Goal: Information Seeking & Learning: Learn about a topic

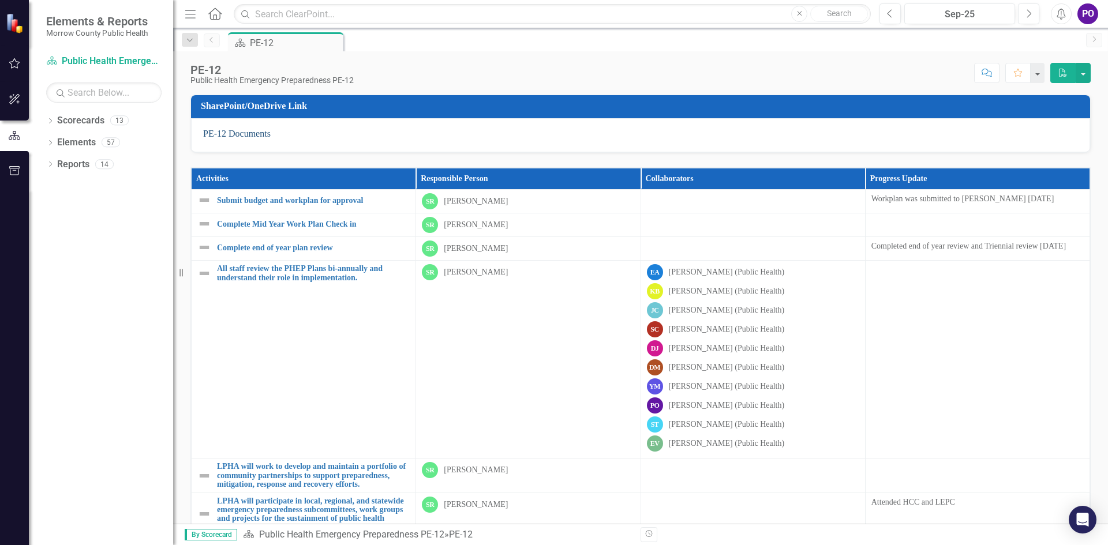
click at [246, 136] on link "PE-12 Documents" at bounding box center [237, 134] width 68 height 10
click at [50, 122] on icon "Dropdown" at bounding box center [50, 122] width 8 height 6
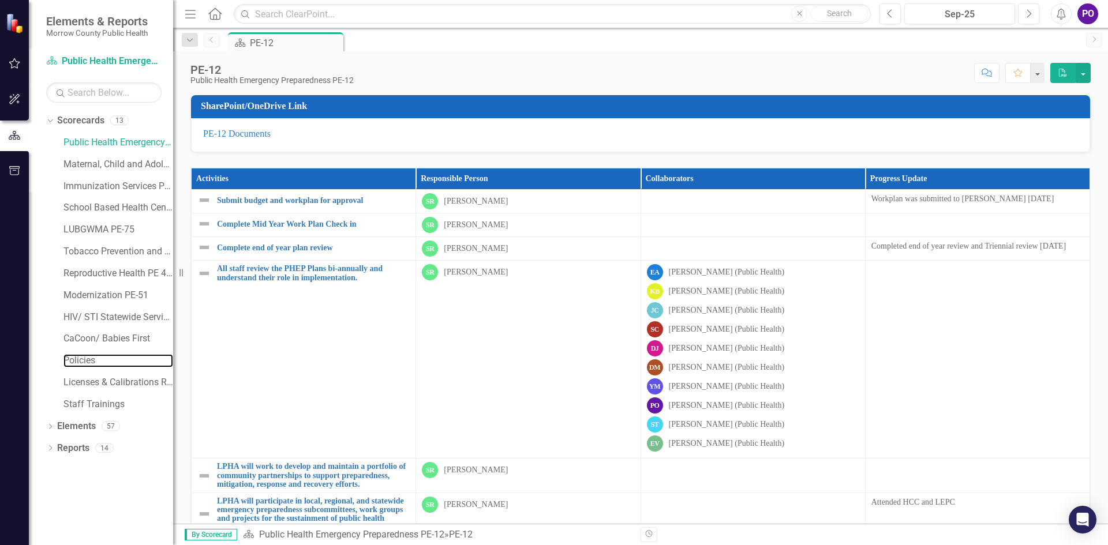
drag, startPoint x: 85, startPoint y: 364, endPoint x: 623, endPoint y: 1, distance: 648.3
click at [85, 364] on link "Policies" at bounding box center [118, 360] width 110 height 13
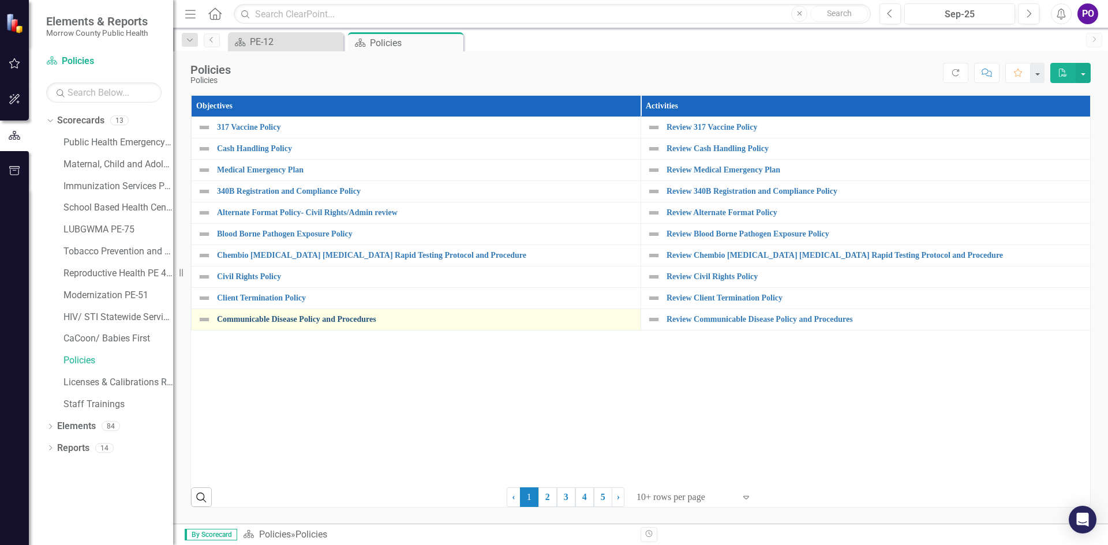
click at [259, 323] on link "Communicable Disease Policy and Procedures" at bounding box center [426, 319] width 418 height 9
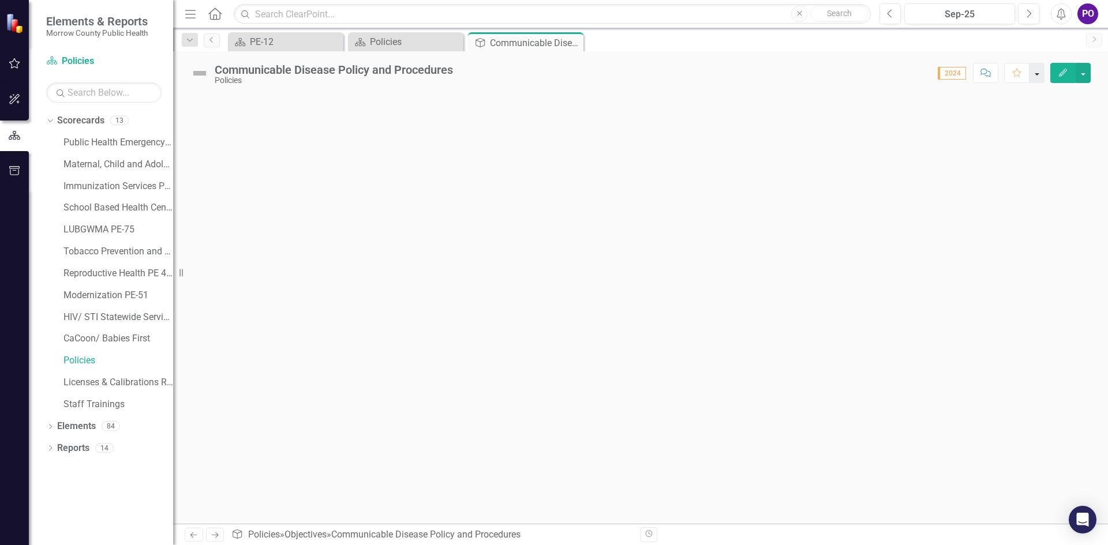
click at [1040, 73] on button "button" at bounding box center [1036, 73] width 15 height 20
click at [1098, 42] on icon "Next" at bounding box center [1093, 39] width 9 height 7
click at [1081, 77] on button "button" at bounding box center [1083, 73] width 15 height 20
click at [1054, 139] on link "PDF Export to PDF" at bounding box center [1043, 140] width 93 height 21
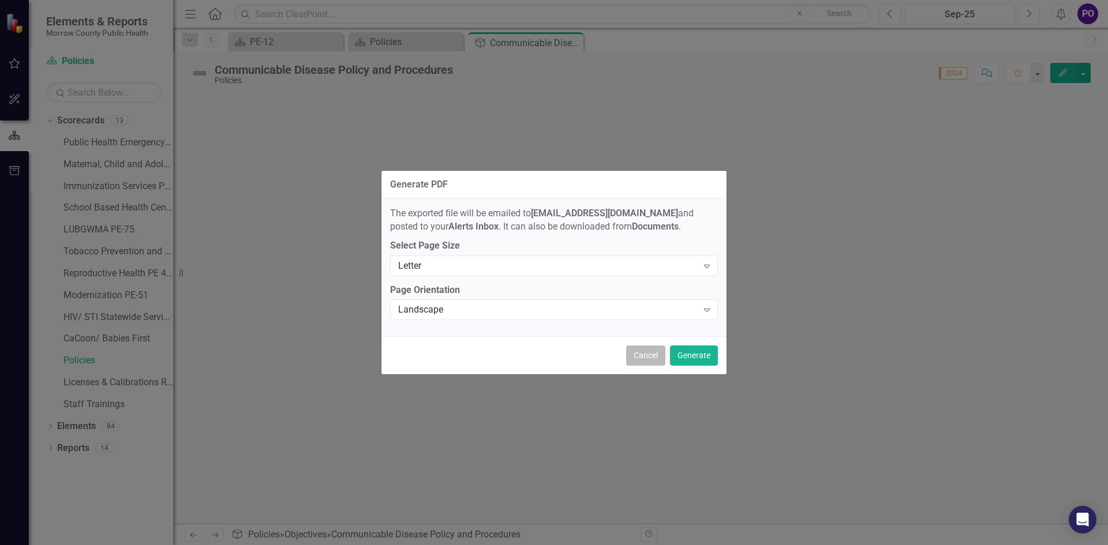
click at [651, 357] on button "Cancel" at bounding box center [645, 356] width 39 height 20
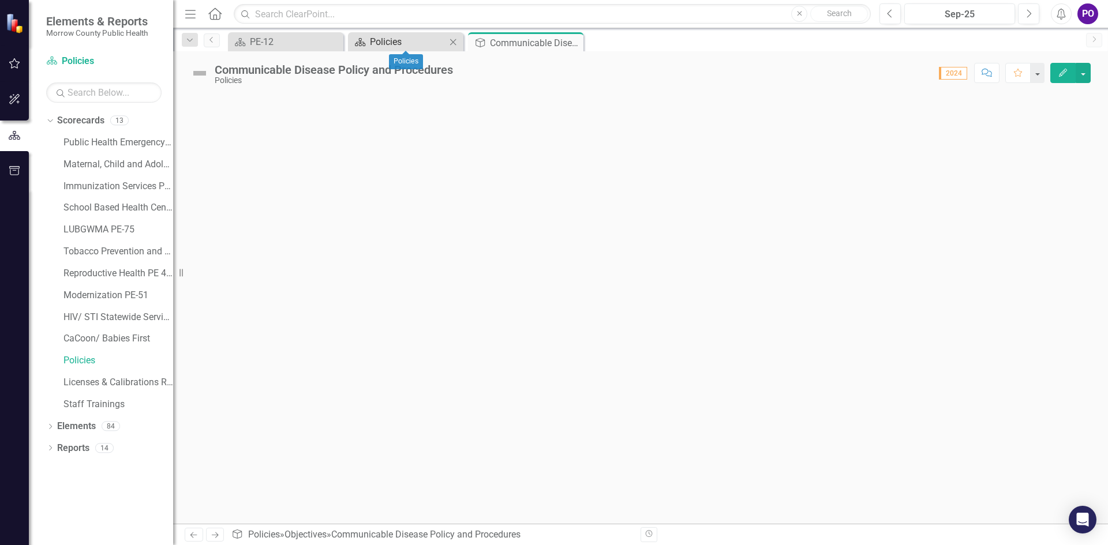
click at [412, 48] on div "Policies" at bounding box center [408, 42] width 76 height 14
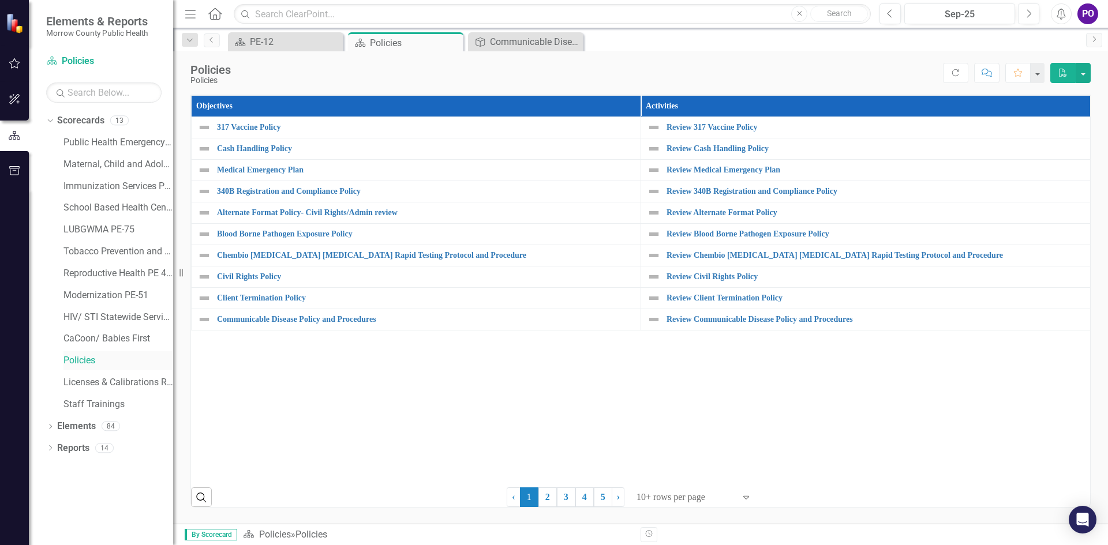
drag, startPoint x: 66, startPoint y: 373, endPoint x: 66, endPoint y: 365, distance: 8.1
click at [66, 372] on div "Public Health Emergency Preparedness PE-12 Maternal, Child and Adolescent Healt…" at bounding box center [112, 275] width 121 height 284
click at [74, 363] on link "Policies" at bounding box center [118, 360] width 110 height 13
click at [54, 354] on div "Public Health Emergency Preparedness PE-12 Maternal, Child and Adolescent Healt…" at bounding box center [112, 275] width 121 height 284
click at [71, 357] on link "Policies" at bounding box center [118, 360] width 110 height 13
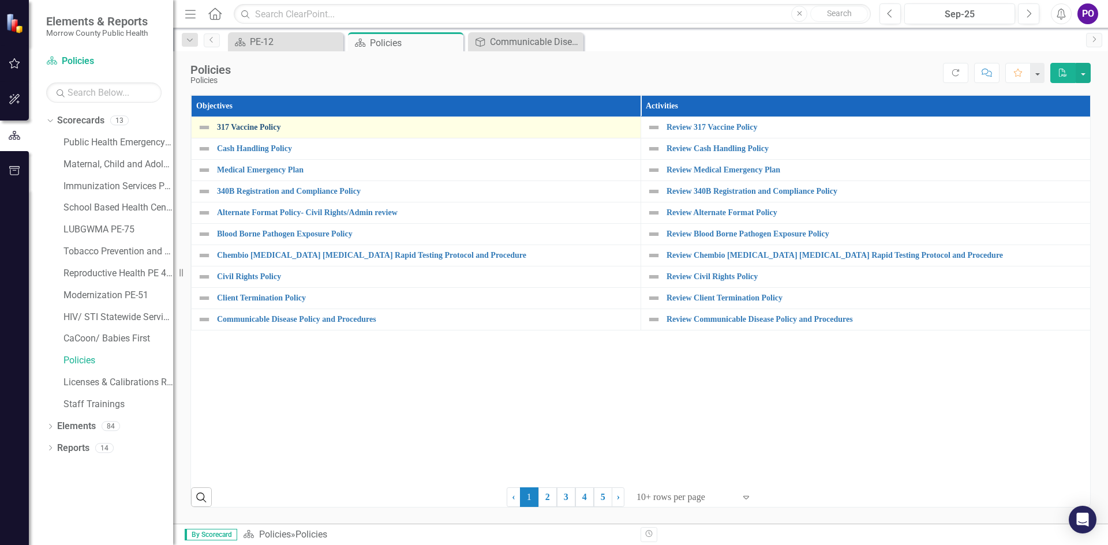
click at [266, 127] on link "317 Vaccine Policy" at bounding box center [426, 127] width 418 height 9
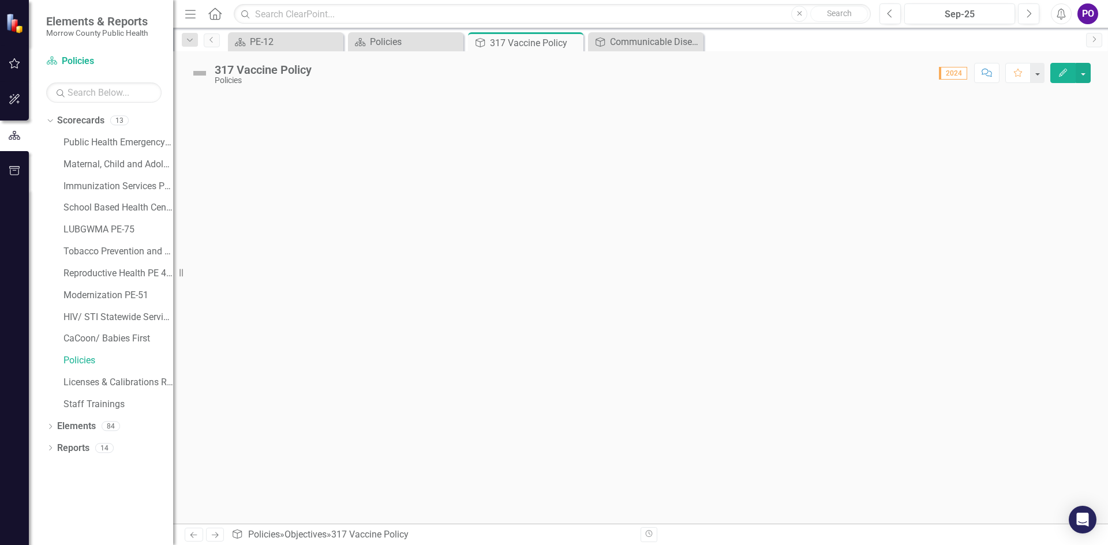
click at [189, 21] on button "Menu" at bounding box center [190, 14] width 15 height 20
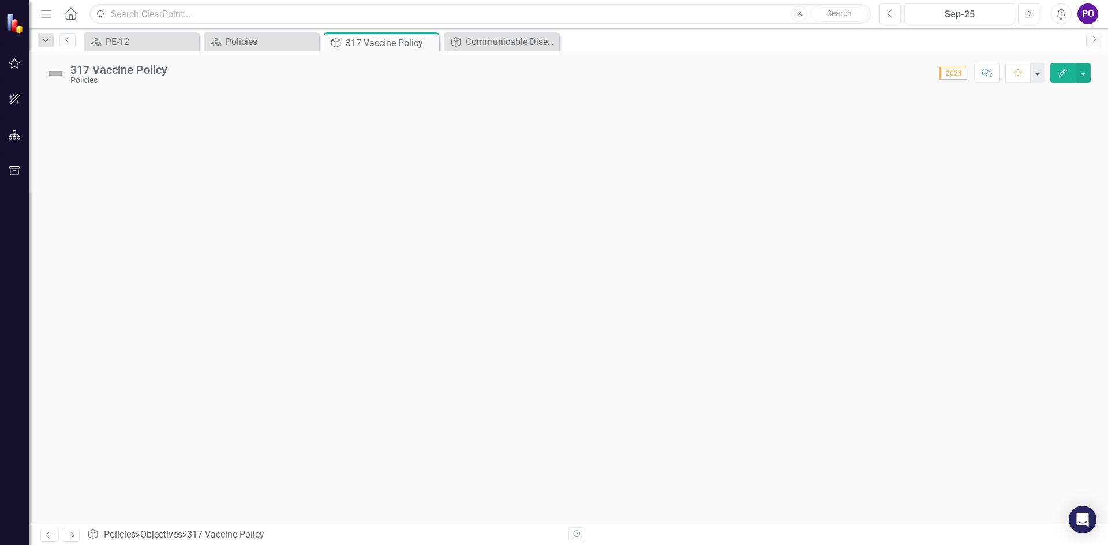
click at [49, 12] on icon "Menu" at bounding box center [46, 14] width 15 height 12
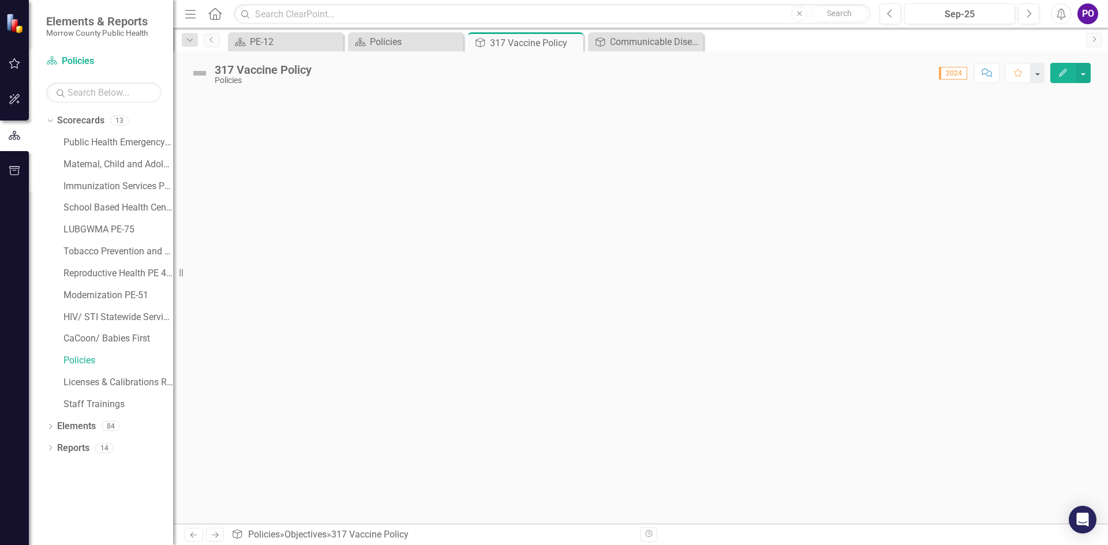
click at [189, 14] on icon "button" at bounding box center [190, 14] width 10 height 8
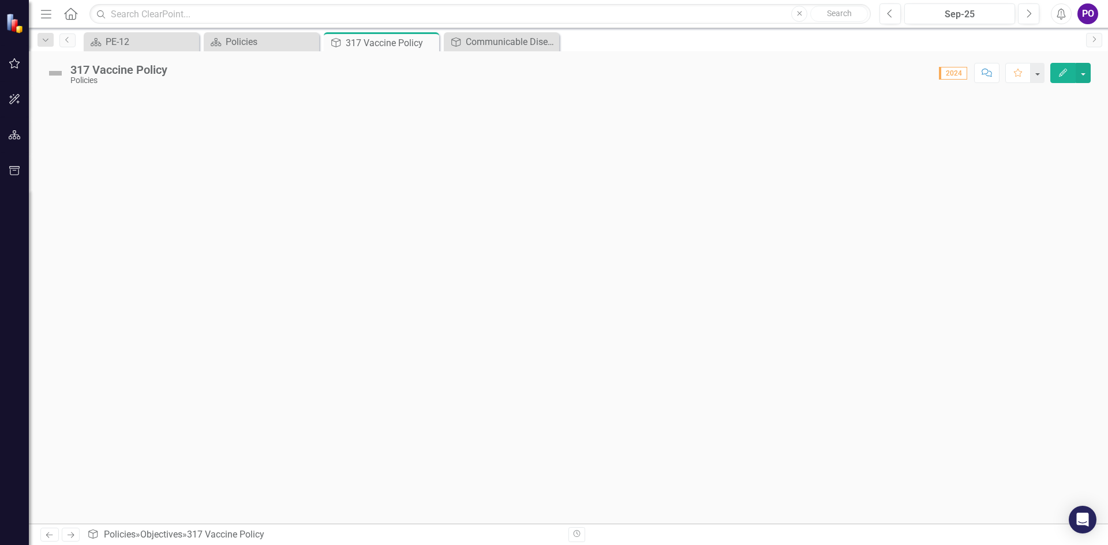
click at [1073, 3] on div "Previous Sep-25 Next Alerts PO User Edit Profile Disable Sound Silence Alerts H…" at bounding box center [984, 13] width 233 height 21
click at [1062, 19] on icon "button" at bounding box center [1061, 14] width 9 height 12
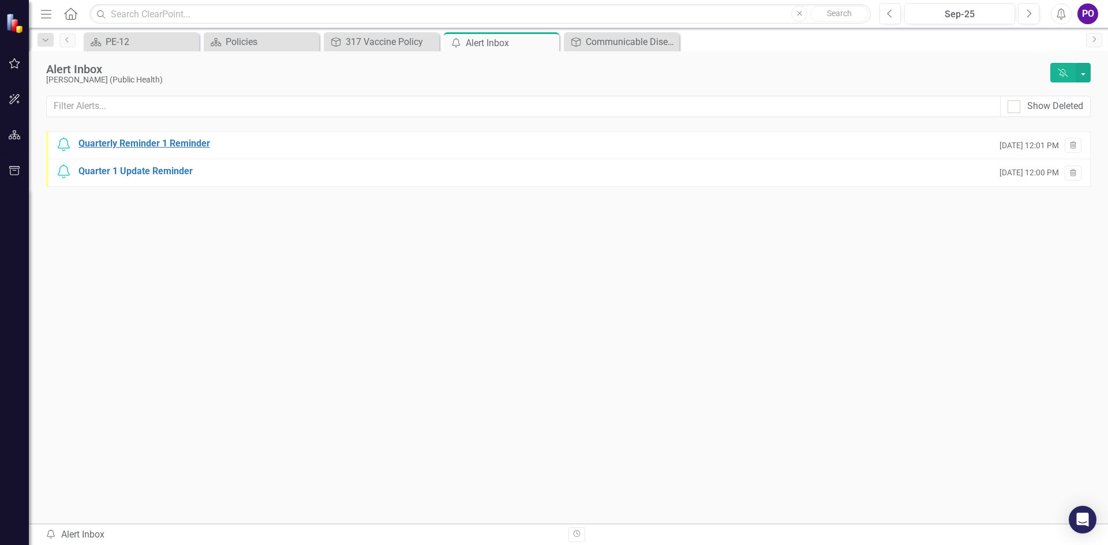
click at [130, 145] on div "Quarterly Reminder 1 Reminder" at bounding box center [144, 143] width 132 height 13
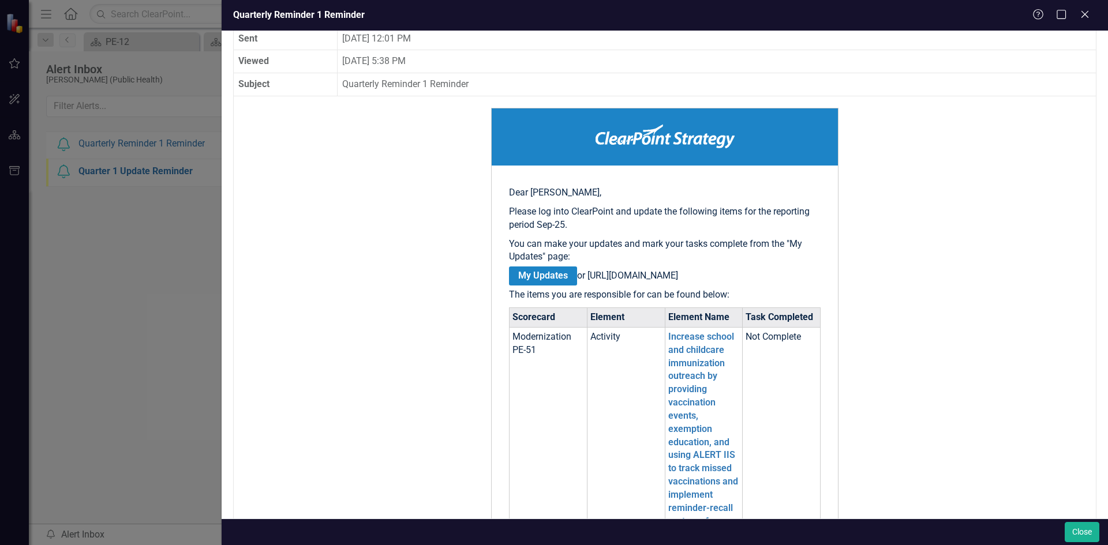
scroll to position [57, 0]
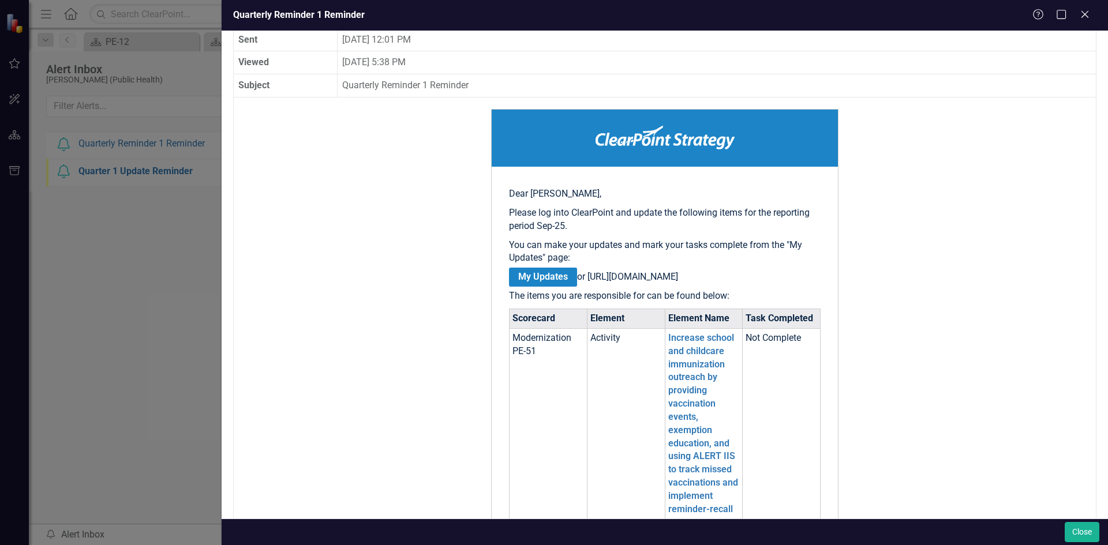
click at [533, 275] on link "My Updates" at bounding box center [543, 277] width 68 height 19
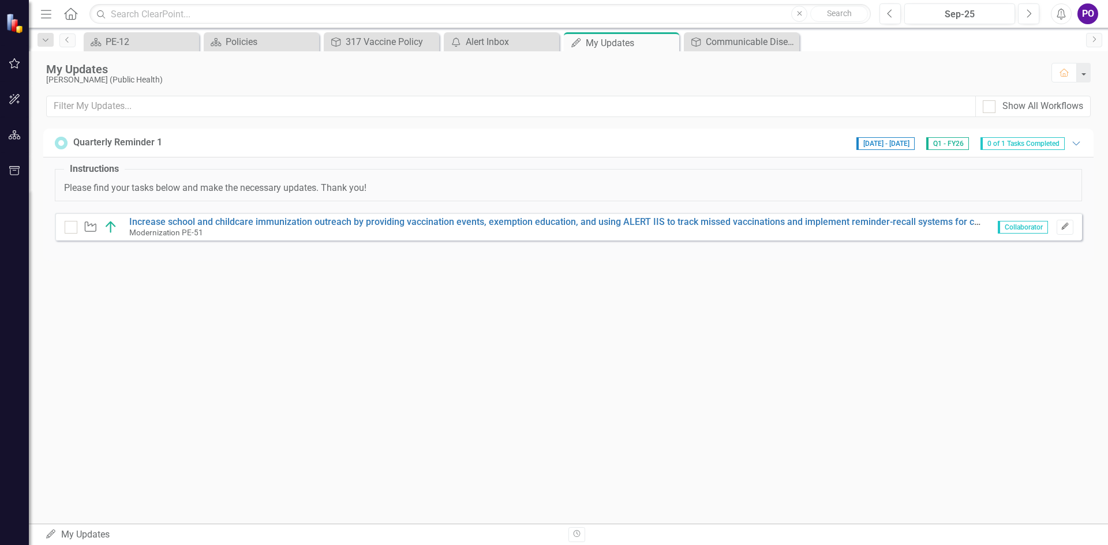
click at [1061, 223] on button "Edit" at bounding box center [1065, 227] width 17 height 15
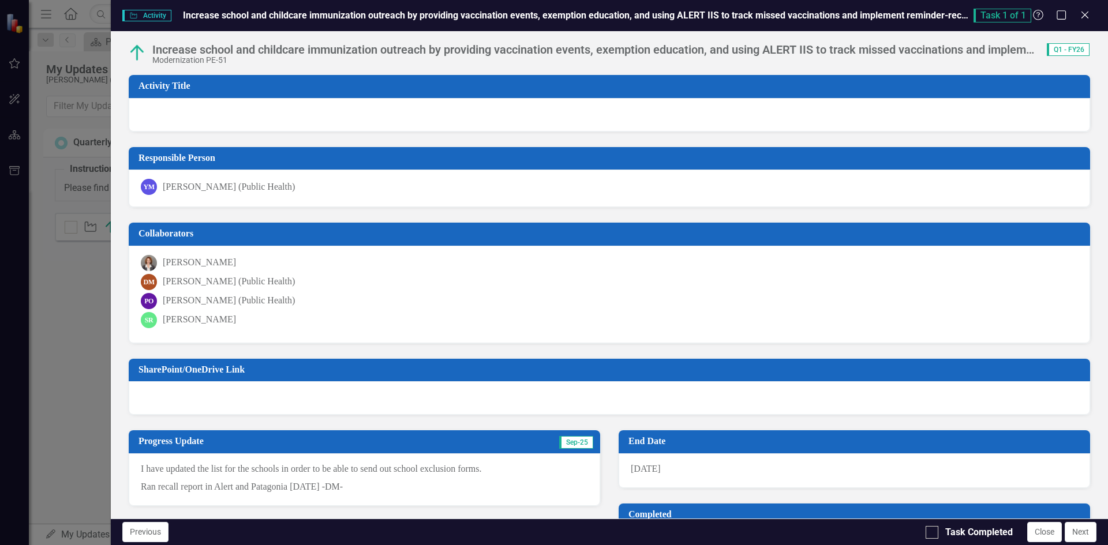
click at [149, 13] on span "Activity Activity" at bounding box center [146, 16] width 49 height 12
click at [1006, 21] on span "Task 1 of 1" at bounding box center [1002, 16] width 58 height 14
click at [1066, 17] on icon at bounding box center [1061, 14] width 11 height 11
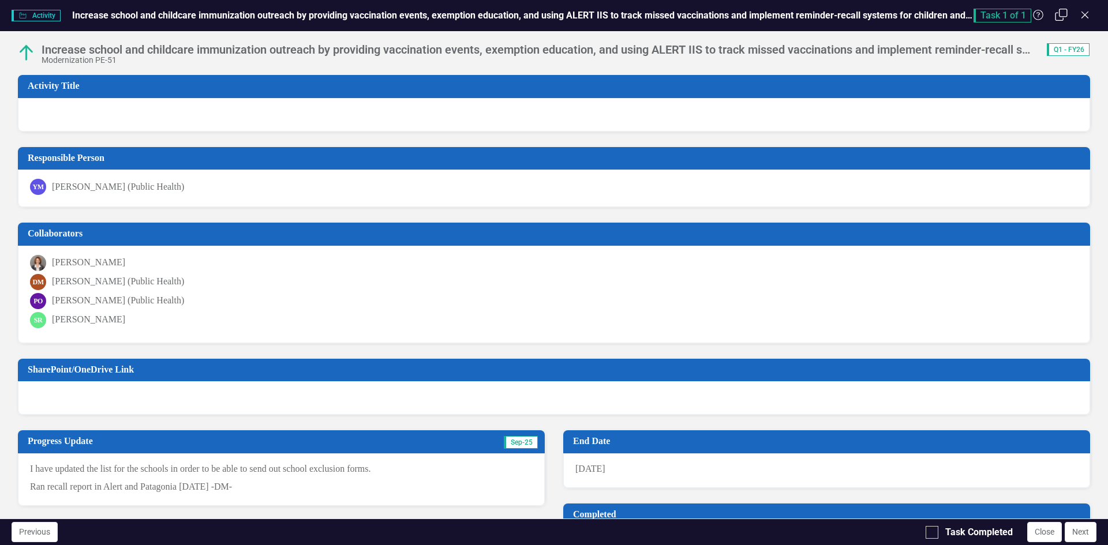
click at [1066, 17] on icon "Restore" at bounding box center [1061, 14] width 14 height 11
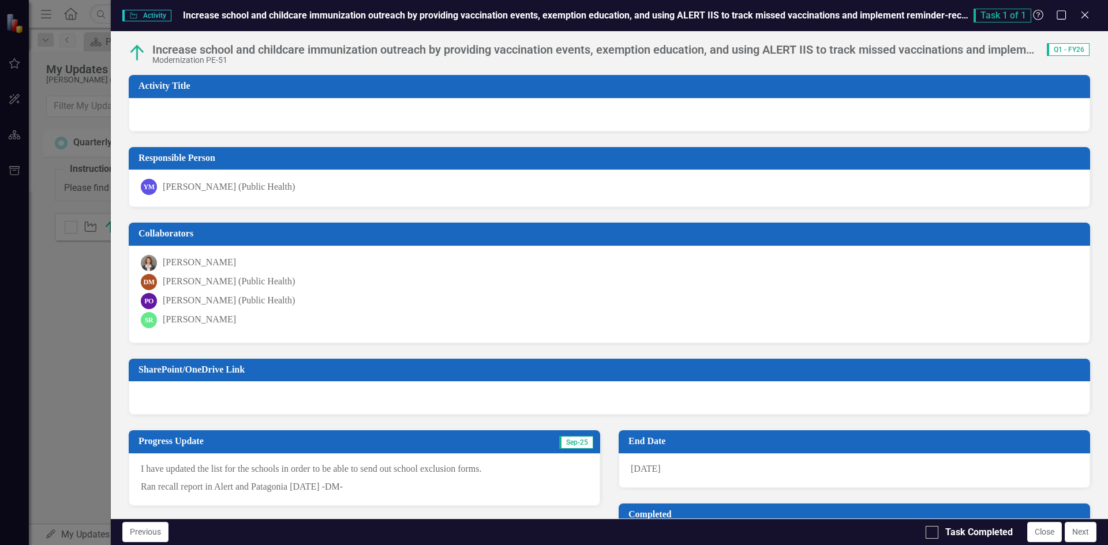
click at [1091, 16] on div "Task 1 of 1 Help Maximize Close" at bounding box center [1034, 16] width 123 height 14
click at [1083, 18] on icon "Close" at bounding box center [1084, 14] width 14 height 11
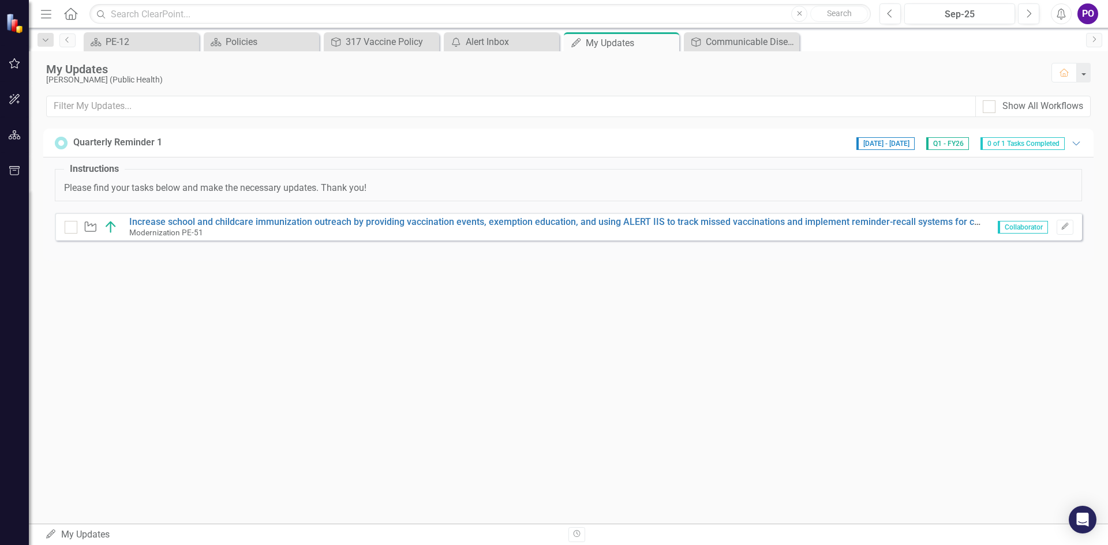
click at [14, 25] on img at bounding box center [16, 23] width 20 height 20
click at [66, 12] on icon "Home" at bounding box center [70, 14] width 15 height 12
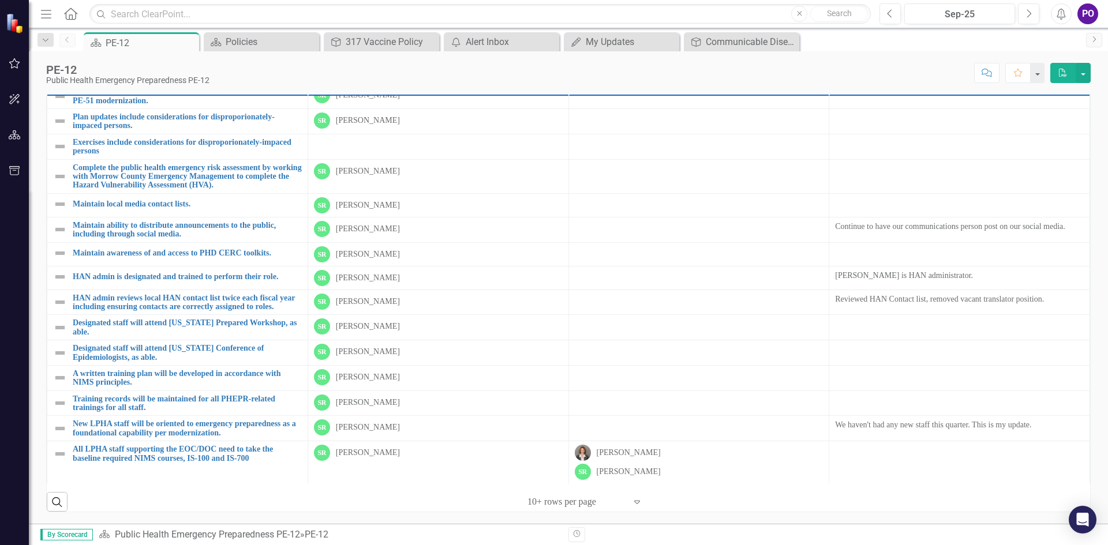
scroll to position [406, 0]
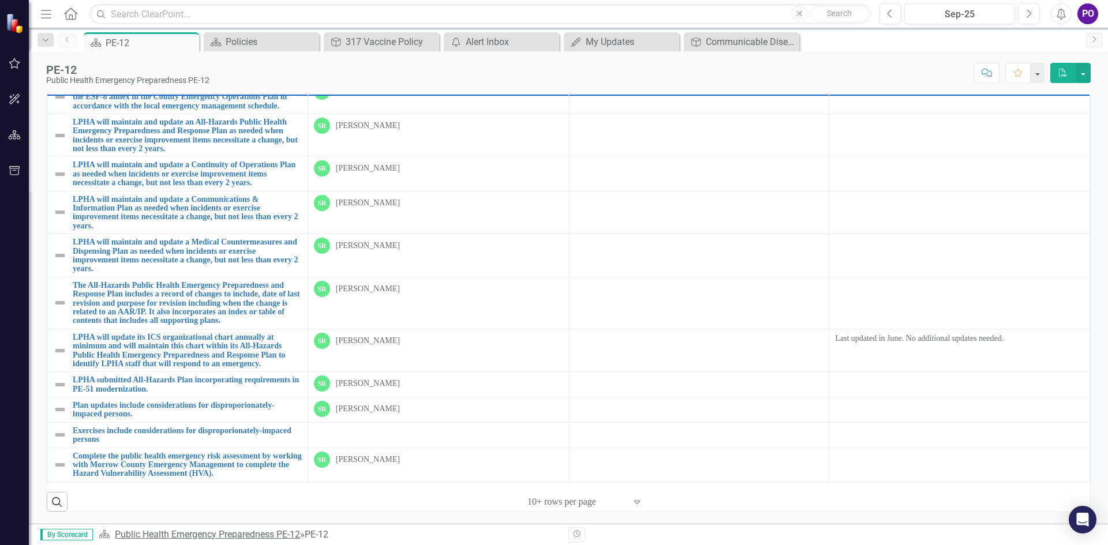
click at [276, 529] on link "Public Health Emergency Preparedness PE-12" at bounding box center [207, 534] width 185 height 11
click at [298, 47] on div "Policies" at bounding box center [264, 42] width 76 height 14
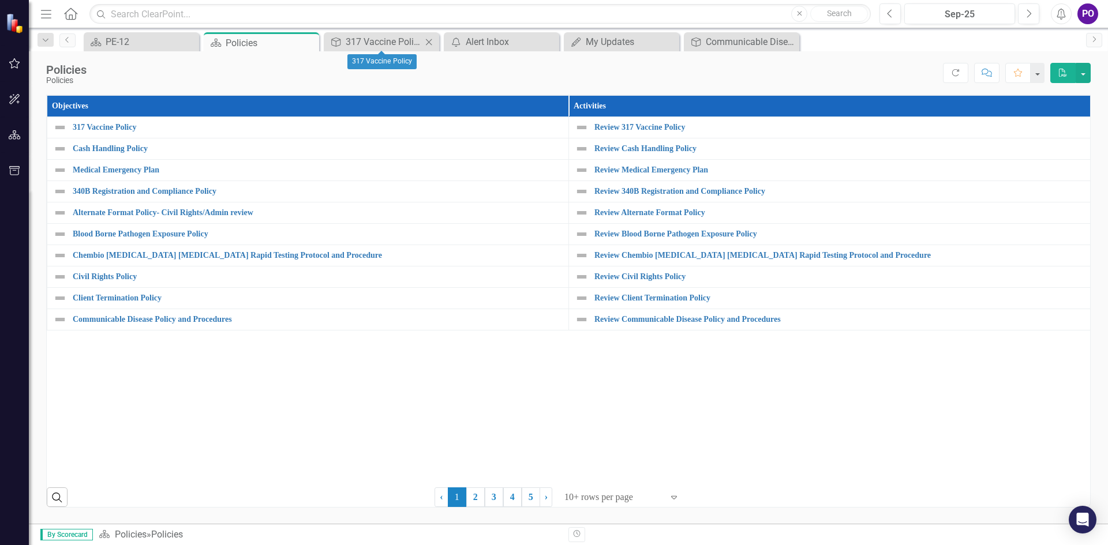
click at [435, 35] on div "Close" at bounding box center [429, 42] width 14 height 14
click at [429, 40] on icon "Close" at bounding box center [429, 42] width 12 height 9
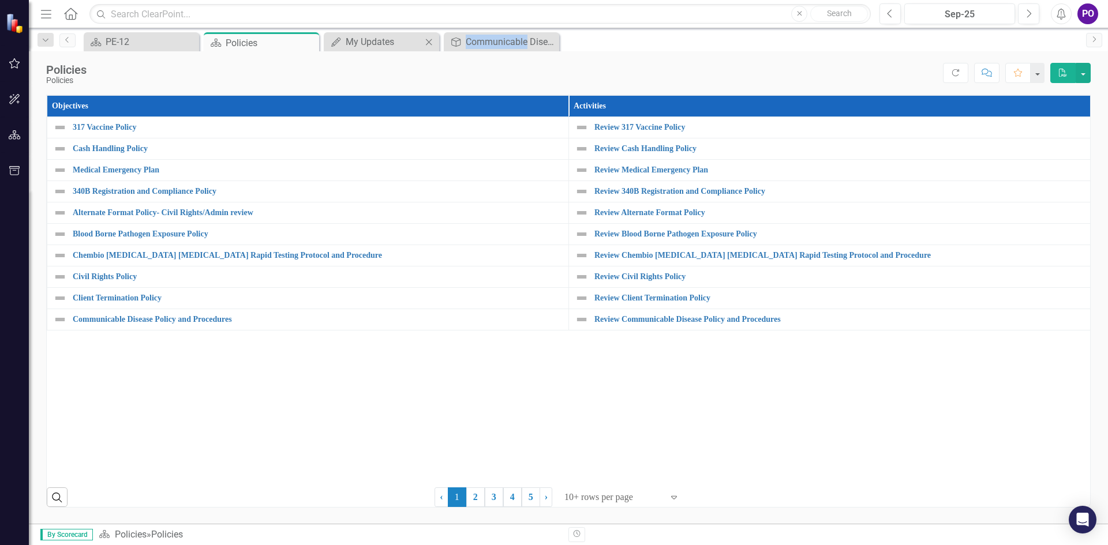
click at [429, 40] on icon "Close" at bounding box center [429, 42] width 12 height 9
click at [429, 40] on div "Scorecard PE-12 Close Scorecard Policies Pin Close" at bounding box center [580, 41] width 999 height 18
click at [46, 11] on icon "Menu" at bounding box center [46, 14] width 15 height 12
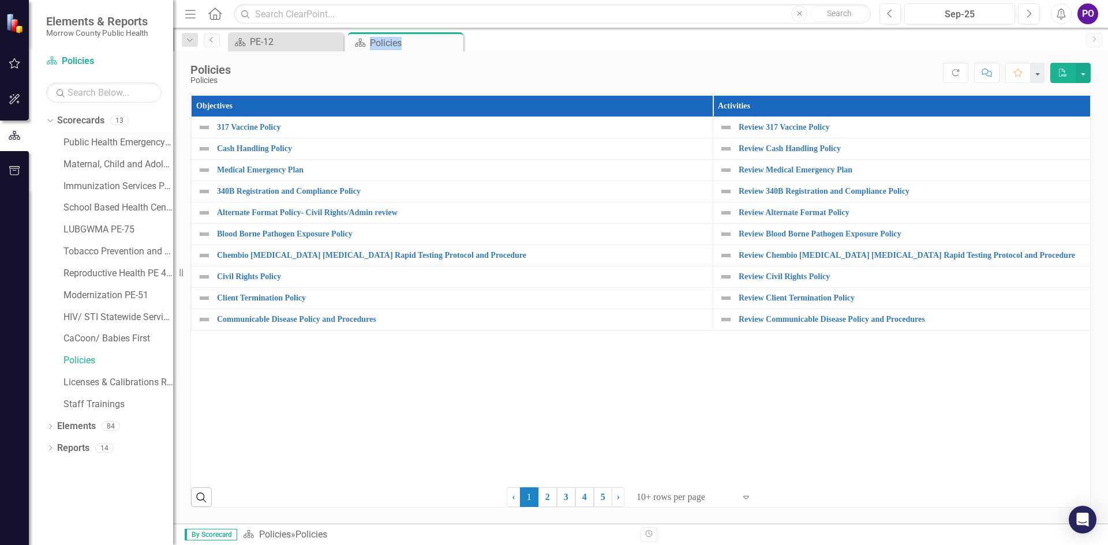
click at [111, 140] on link "Public Health Emergency Preparedness PE-12" at bounding box center [118, 142] width 110 height 13
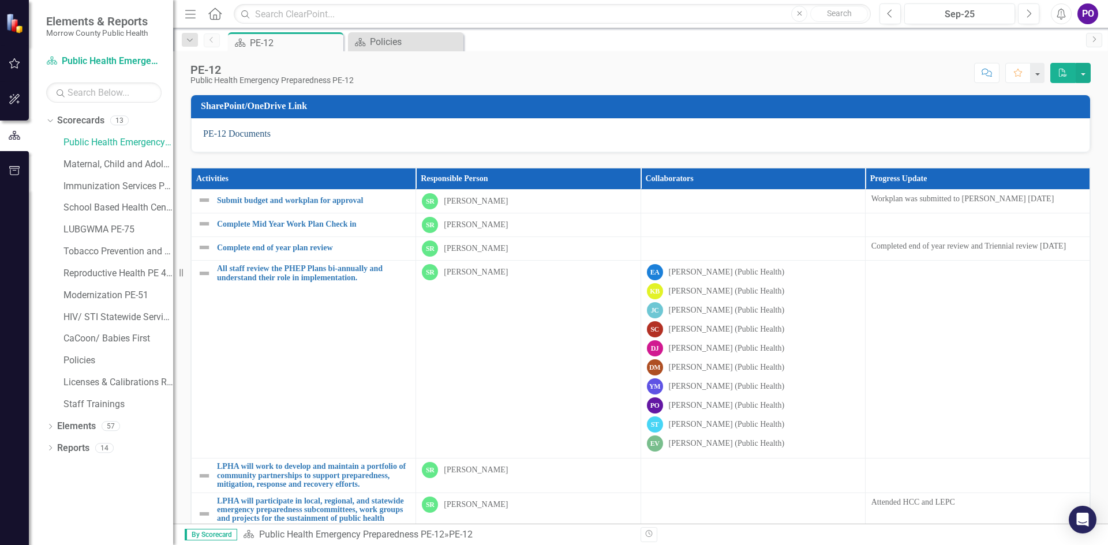
click at [223, 136] on link "PE-12 Documents" at bounding box center [237, 134] width 68 height 10
